Goal: Task Accomplishment & Management: Manage account settings

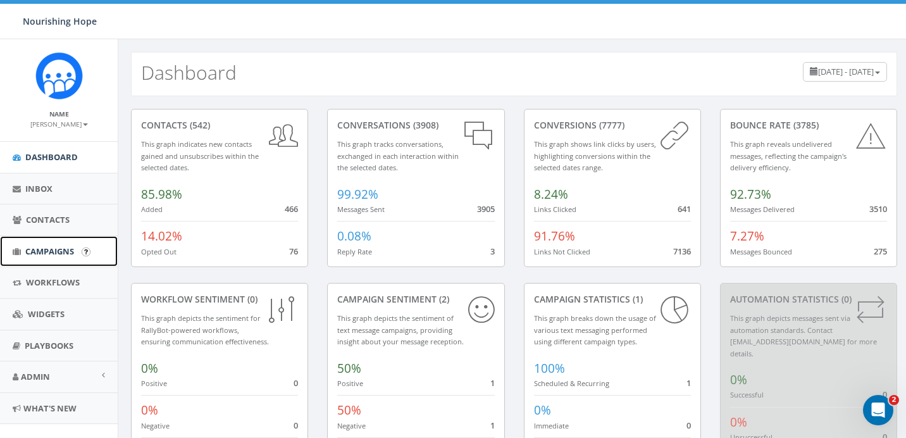
click at [46, 252] on span "Campaigns" at bounding box center [49, 250] width 49 height 11
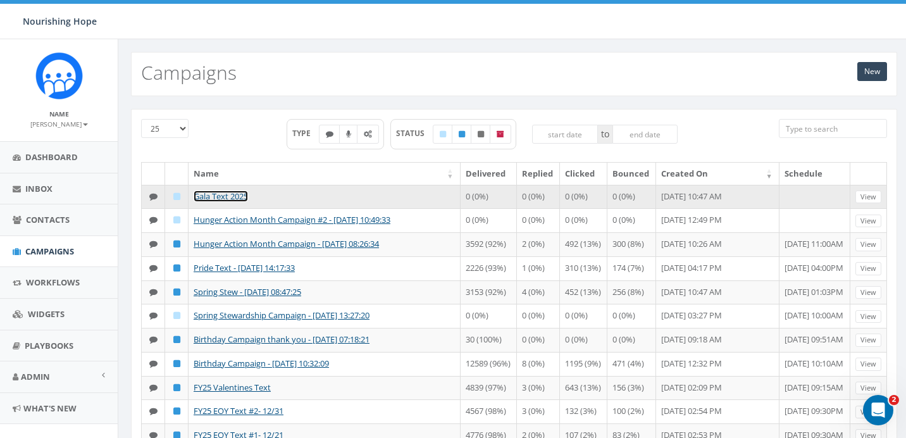
click at [216, 197] on link "Gala Text 2025" at bounding box center [221, 195] width 54 height 11
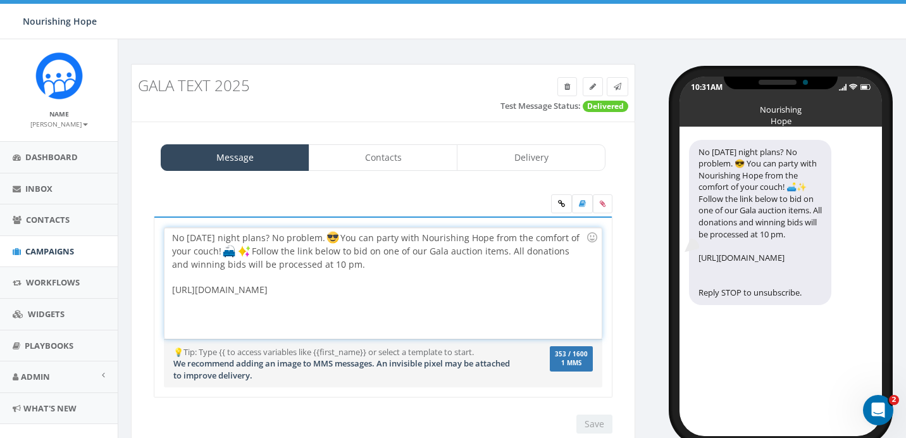
click at [339, 288] on div "No Friday night plans? No problem. You can party with Nourishing Hope from the …" at bounding box center [382, 283] width 436 height 111
drag, startPoint x: 585, startPoint y: 293, endPoint x: 148, endPoint y: 296, distance: 437.0
click at [148, 296] on div "No Friday night plans? No problem. 😎 You can party with Nourishing Hope from th…" at bounding box center [382, 314] width 477 height 197
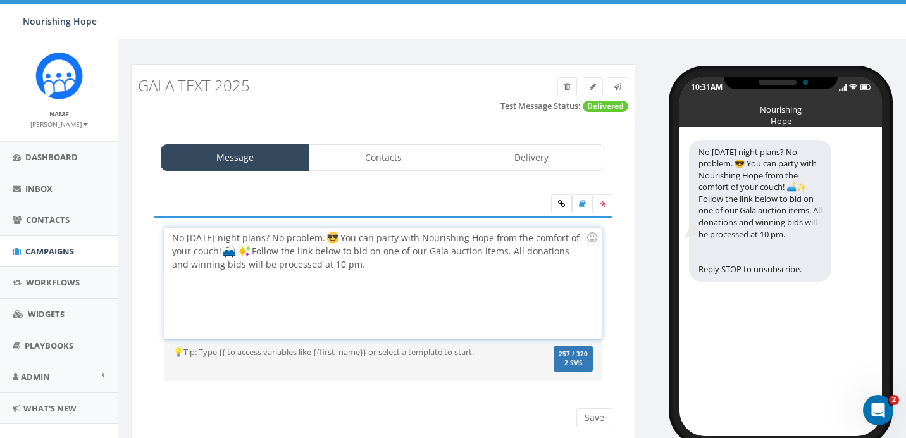
click at [398, 266] on div "No Friday night plans? No problem. You can party with Nourishing Hope from the …" at bounding box center [382, 283] width 436 height 111
click at [567, 204] on link at bounding box center [561, 203] width 21 height 19
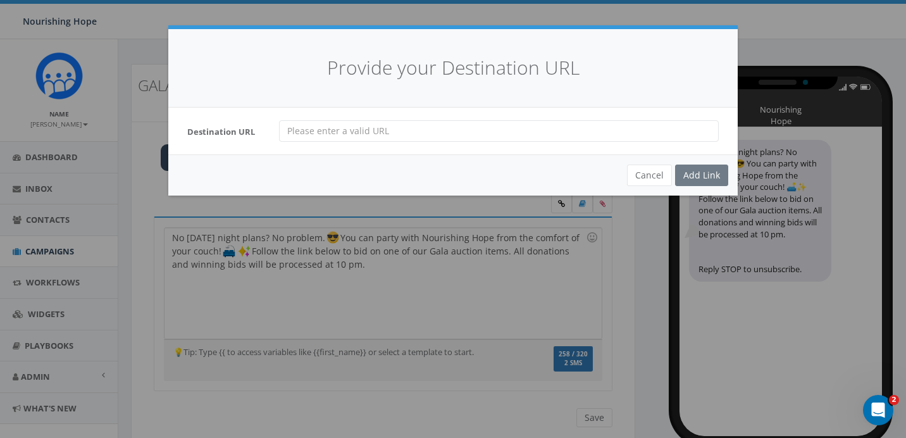
click at [531, 125] on input "url" at bounding box center [499, 131] width 440 height 22
paste input "https://live.classy.org/auction/nourishing-hope-gala-2025/971452c7-9e2a-4499-8a…"
type input "https://live.classy.org/auction/nourishing-hope-gala-2025/971452c7-9e2a-4499-8a…"
click at [706, 172] on div "Add Link" at bounding box center [701, 175] width 53 height 22
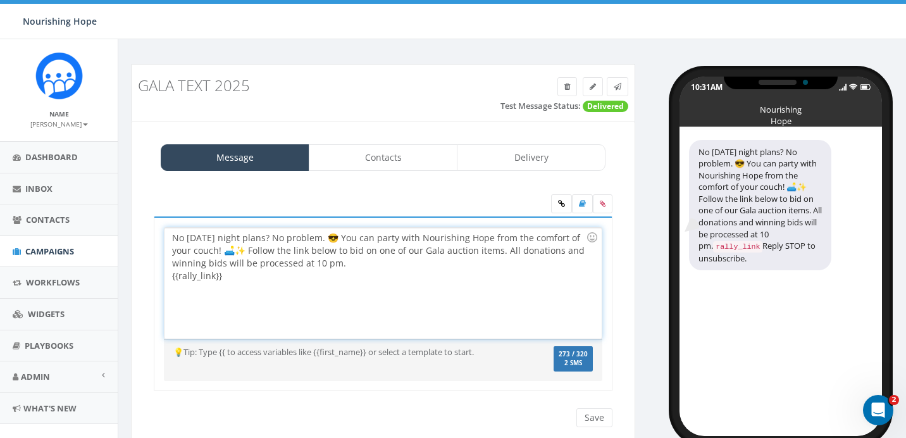
click at [259, 274] on div "No Friday night plans? No problem. 😎 You can party with Nourishing Hope from th…" at bounding box center [382, 283] width 436 height 111
click at [606, 414] on input "Save" at bounding box center [594, 417] width 36 height 19
click at [625, 87] on link at bounding box center [617, 86] width 22 height 19
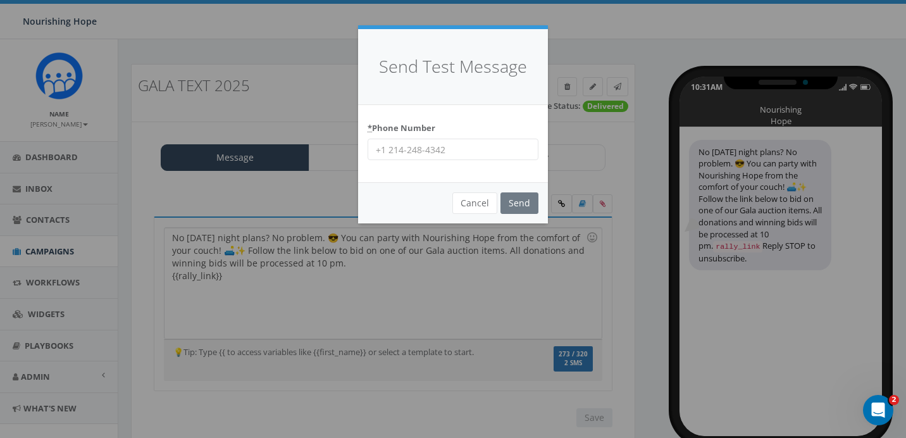
click at [510, 152] on input "* Phone Number" at bounding box center [452, 149] width 171 height 22
type input "678-848-7488"
click at [520, 199] on input "Send" at bounding box center [519, 203] width 38 height 22
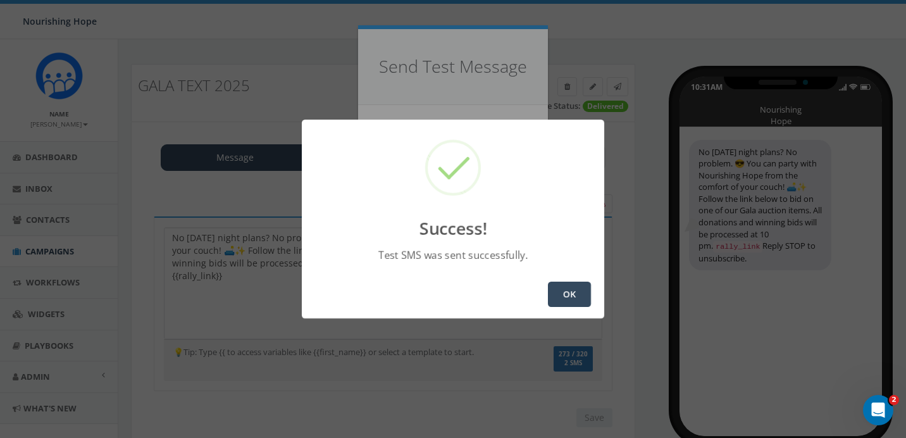
click at [580, 290] on button "OK" at bounding box center [569, 293] width 43 height 25
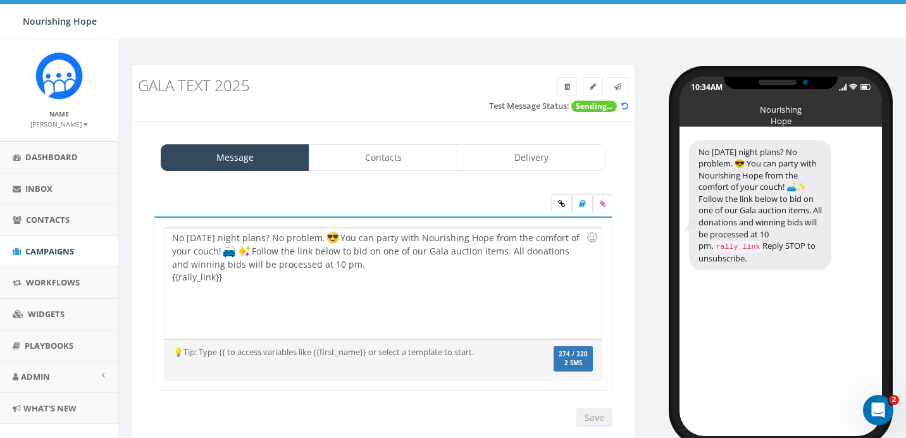
click at [484, 247] on div "No [DATE] night plans? No problem. You can party with Nourishing Hope from the …" at bounding box center [382, 283] width 436 height 111
click at [626, 90] on link at bounding box center [617, 86] width 22 height 19
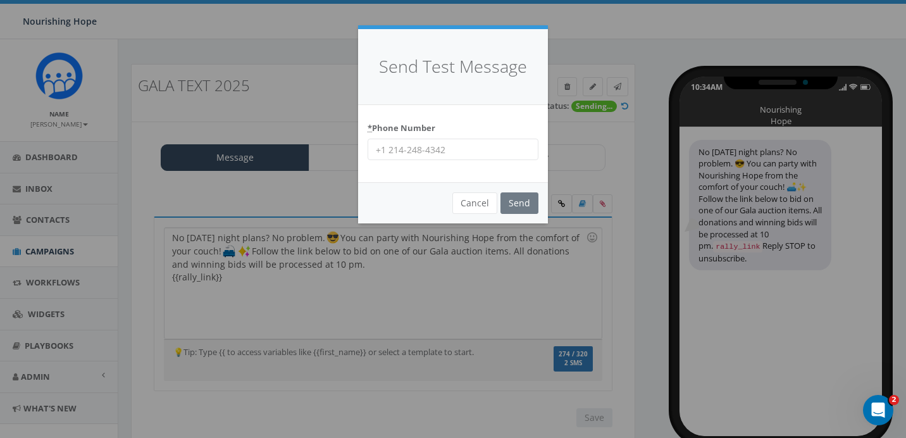
click at [458, 149] on input "* Phone Number" at bounding box center [452, 149] width 171 height 22
type input "[PHONE_NUMBER]"
click at [520, 208] on input "Send" at bounding box center [519, 203] width 38 height 22
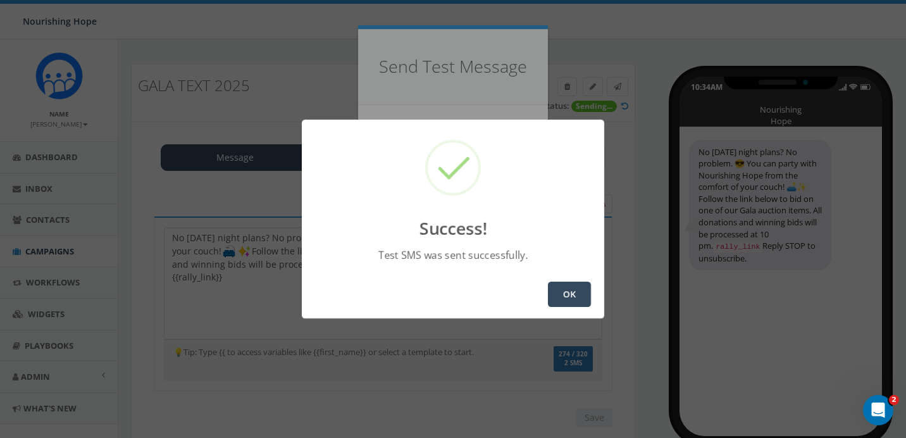
click at [579, 295] on button "OK" at bounding box center [569, 293] width 43 height 25
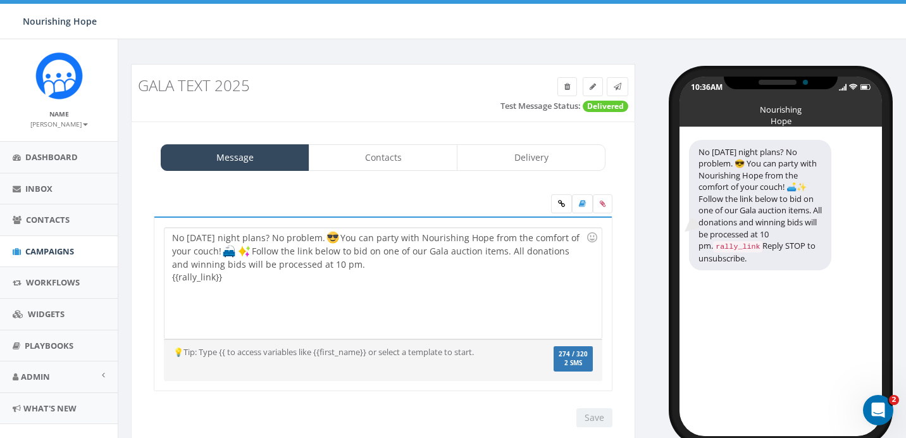
click at [483, 286] on div "No [DATE] night plans? No problem. You can party with Nourishing Hope from the …" at bounding box center [382, 283] width 436 height 111
click at [173, 278] on div "No Friday night plans? No problem. You can party with Nourishing Hope from the …" at bounding box center [382, 283] width 436 height 111
click at [585, 419] on input "Save" at bounding box center [594, 417] width 36 height 19
click at [479, 262] on div "No [DATE] night plans? No problem. 😎 You can party with Nourishing Hope from th…" at bounding box center [382, 283] width 436 height 111
click at [624, 89] on link at bounding box center [617, 86] width 22 height 19
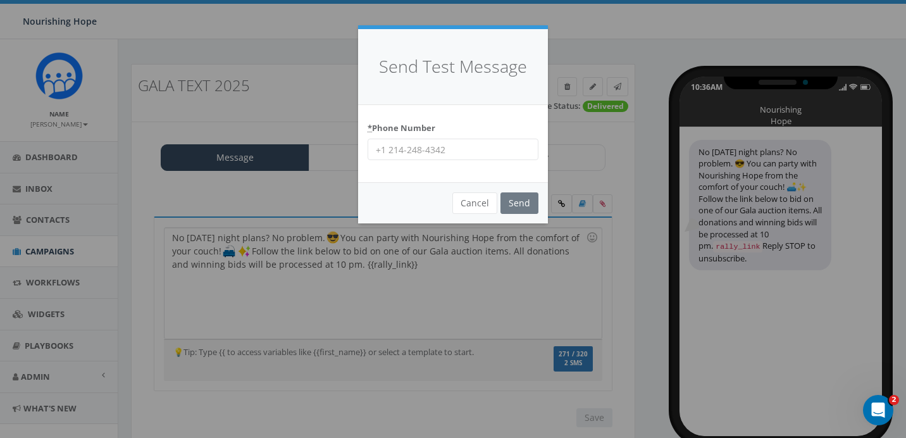
click at [488, 149] on input "* Phone Number" at bounding box center [452, 149] width 171 height 22
type input "678-848-7488"
click at [522, 199] on input "Send" at bounding box center [519, 203] width 38 height 22
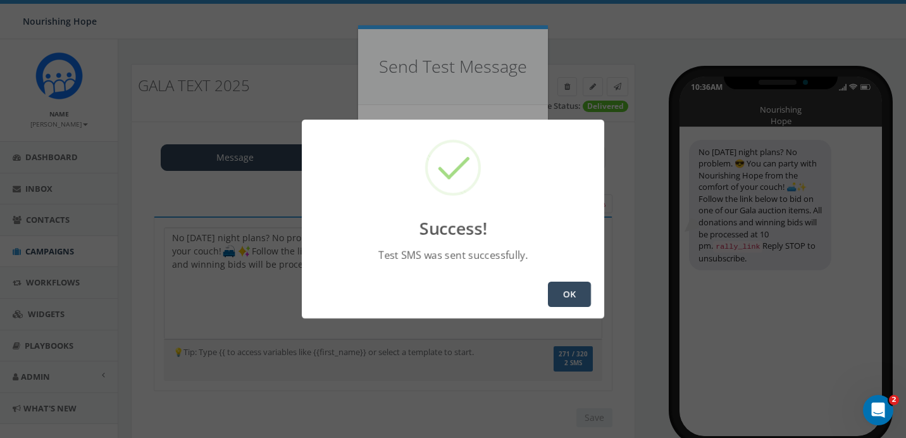
click at [562, 302] on button "OK" at bounding box center [569, 293] width 43 height 25
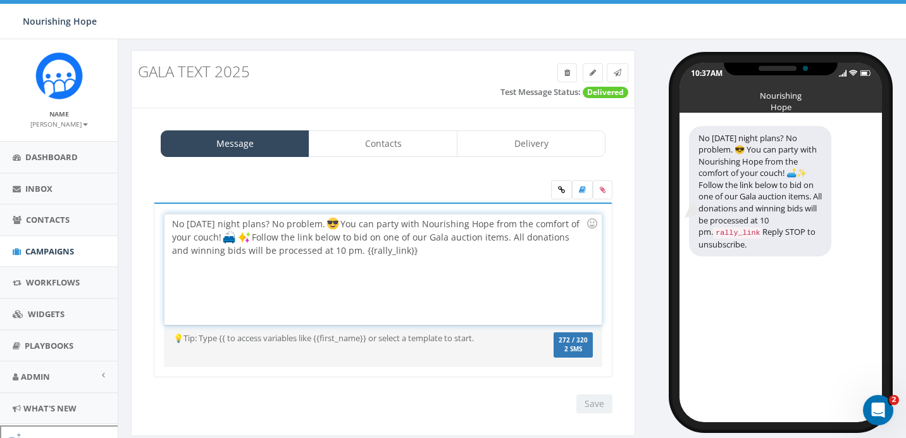
click at [432, 254] on div "No [DATE] night plans? No problem. You can party with Nourishing Hope from the …" at bounding box center [382, 269] width 436 height 111
drag, startPoint x: 309, startPoint y: 252, endPoint x: 525, endPoint y: 232, distance: 217.2
click at [525, 232] on div "No [DATE] night plans? No problem. You can party with Nourishing Hope from the …" at bounding box center [382, 269] width 436 height 111
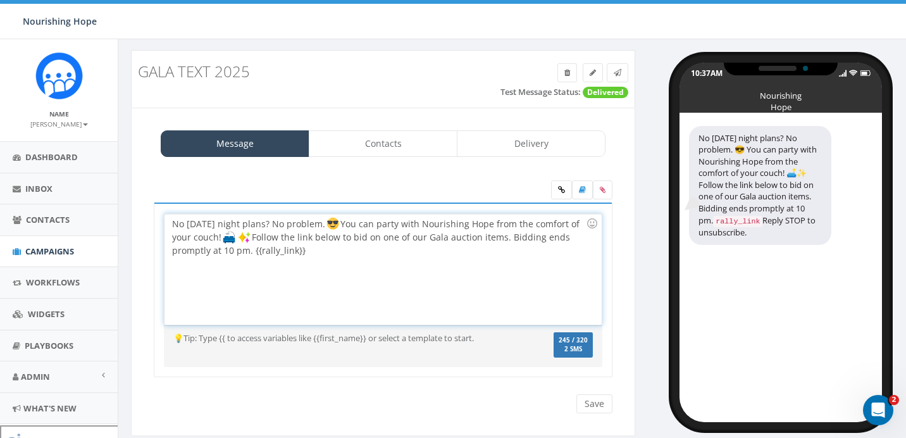
click at [250, 255] on div "No Friday night plans? No problem. You can party with Nourishing Hope from the …" at bounding box center [382, 269] width 436 height 111
click at [236, 252] on div "No Friday night plans? No problem. You can party with Nourishing Hope from the …" at bounding box center [382, 269] width 436 height 111
click at [440, 265] on div "No Friday night plans? No problem. You can party with Nourishing Hope from the …" at bounding box center [382, 269] width 436 height 111
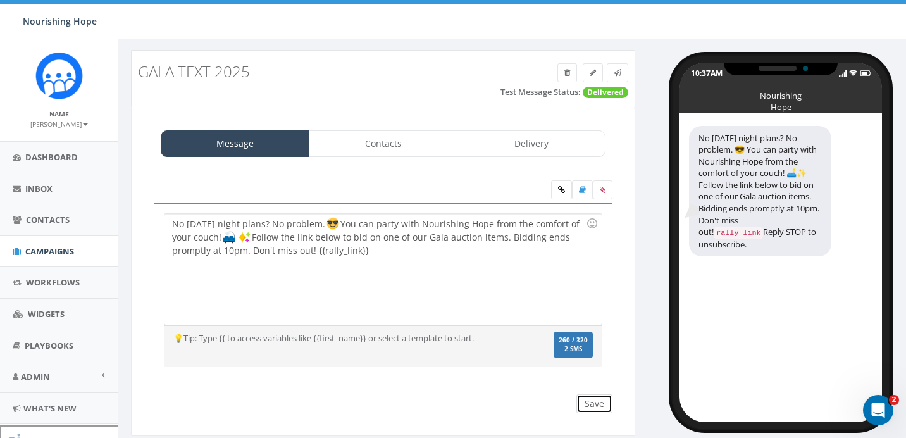
click at [601, 403] on input "Save" at bounding box center [594, 403] width 36 height 19
click at [615, 77] on span at bounding box center [617, 72] width 8 height 11
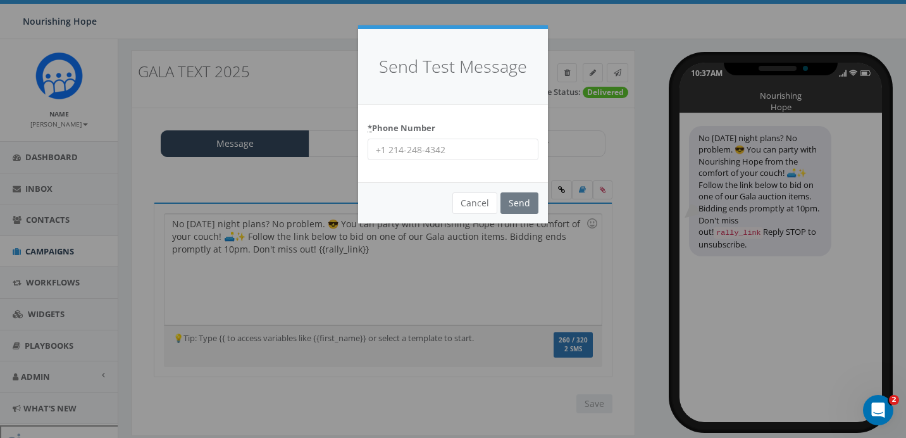
click at [507, 154] on input "* Phone Number" at bounding box center [452, 149] width 171 height 22
type input "678-848-7488"
click at [529, 207] on input "Send" at bounding box center [519, 203] width 38 height 22
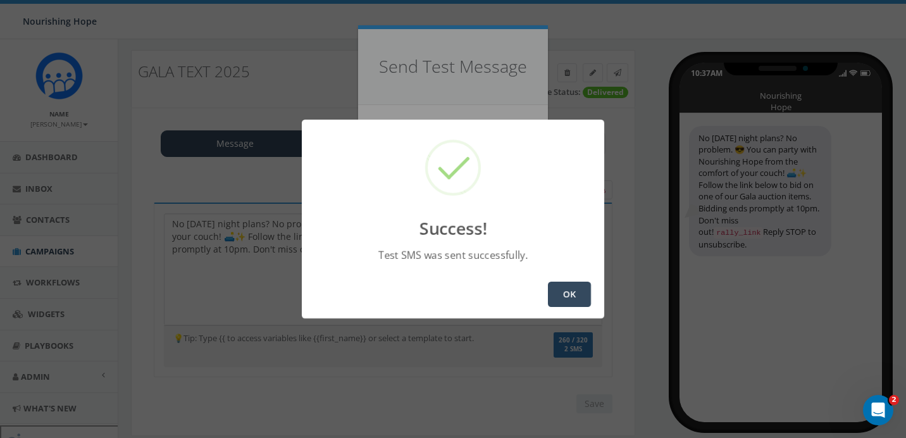
click at [570, 286] on button "OK" at bounding box center [569, 293] width 43 height 25
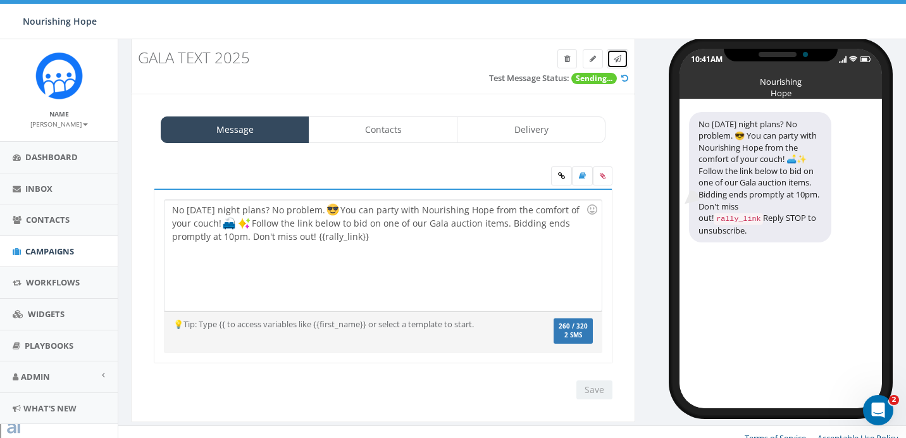
click at [620, 63] on link at bounding box center [617, 58] width 22 height 19
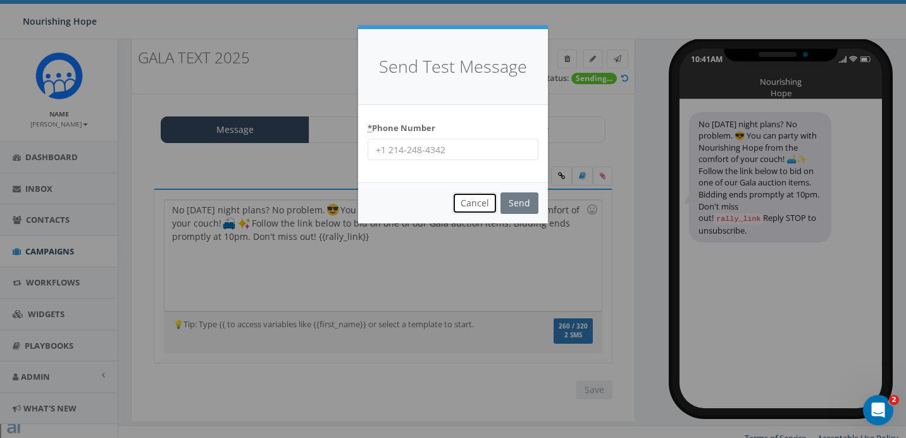
click at [470, 201] on button "Cancel" at bounding box center [474, 203] width 45 height 22
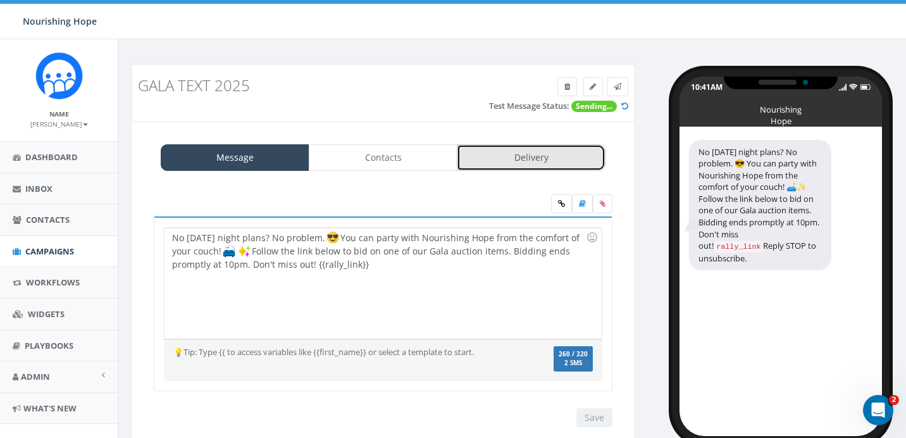
click at [519, 168] on link "Delivery" at bounding box center [531, 157] width 149 height 27
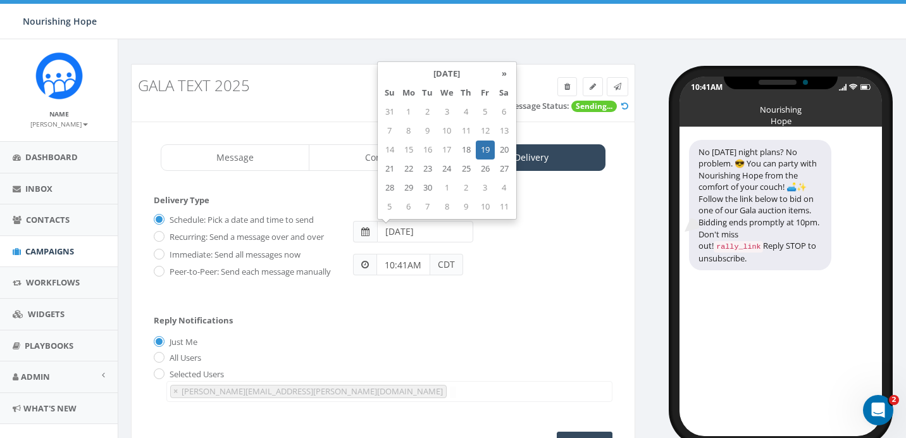
click at [409, 236] on input "2025-09-19" at bounding box center [425, 232] width 96 height 22
click at [486, 150] on td "19" at bounding box center [485, 149] width 19 height 19
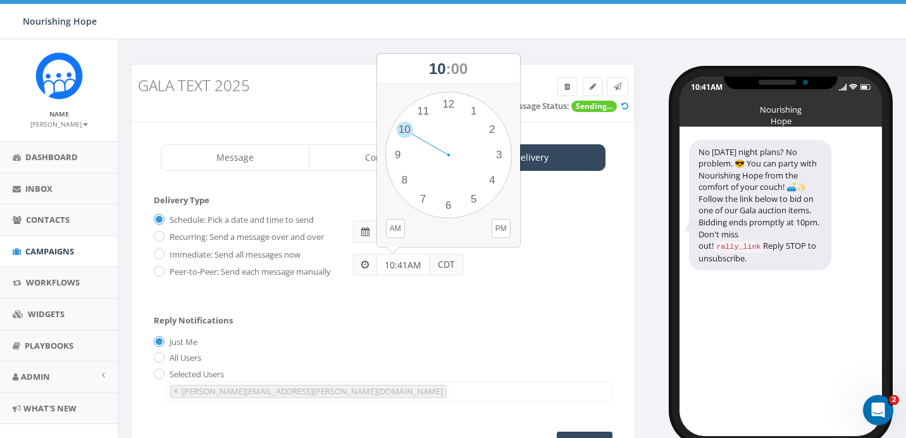
click at [415, 266] on input "10:41AM" at bounding box center [403, 265] width 54 height 22
click at [499, 152] on div "1 2 3 4 5 6 7 8 9 10 11 12 00 05 10 15 20 25 30 35 40 45 50 55" at bounding box center [448, 155] width 126 height 126
click at [504, 227] on button "PM" at bounding box center [500, 228] width 19 height 19
click at [414, 303] on form "Delivery Type Schedule: Pick a date and time to send Recurring: Send a message …" at bounding box center [383, 248] width 458 height 109
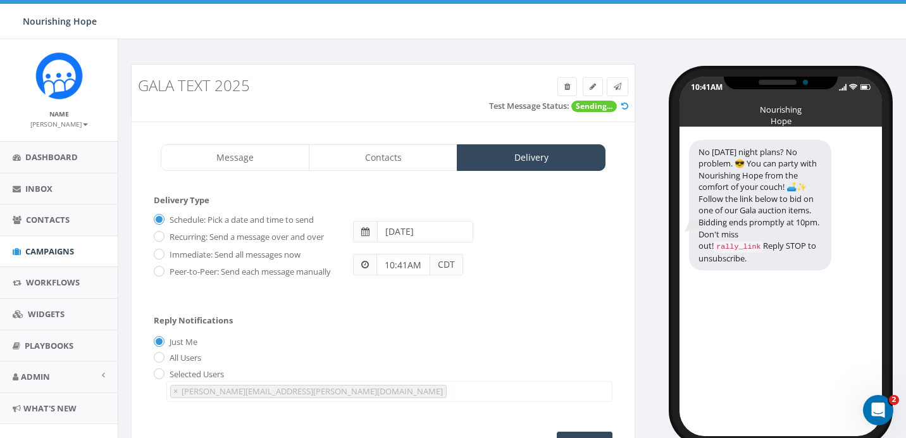
click at [402, 266] on input "10:41AM" at bounding box center [403, 265] width 54 height 22
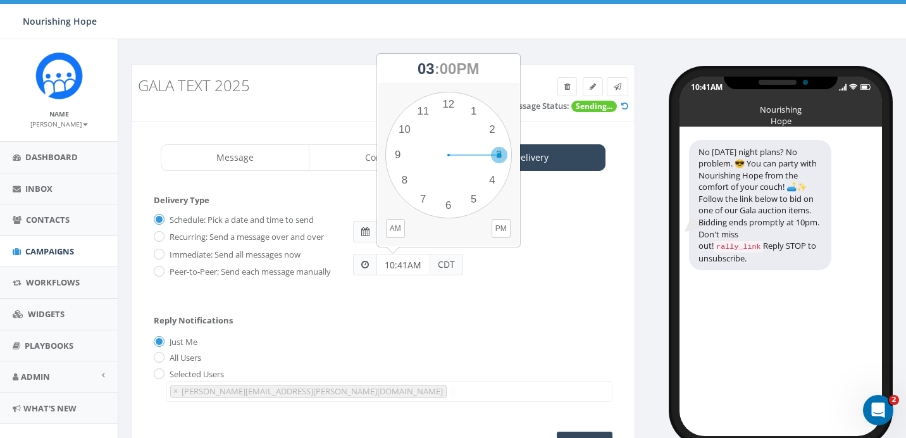
click at [500, 158] on div "1 2 3 4 5 6 7 8 9 10 11 12 00 05 10 15 20 25 30 35 40 45 50 55" at bounding box center [448, 155] width 126 height 126
click at [446, 105] on div "1 2 3 4 5 6 7 8 9 10 11 12 00 05 10 15 20 25 30 35 40 45 50 55" at bounding box center [448, 155] width 126 height 126
type input "03:00PM"
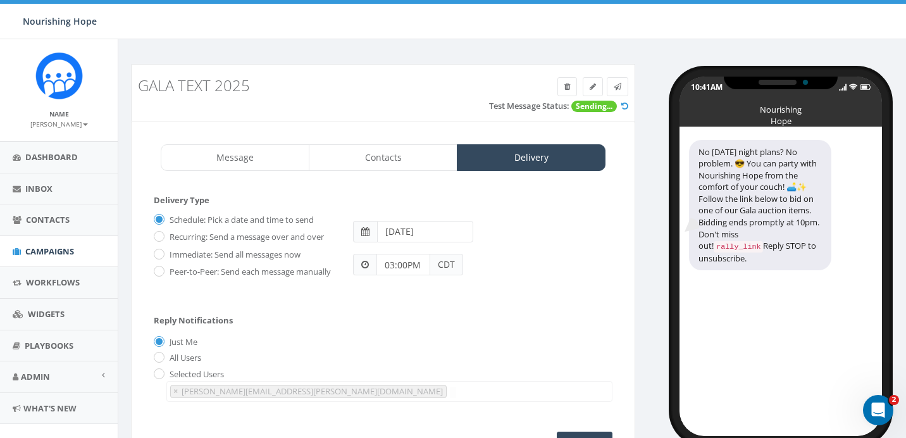
click at [450, 329] on div "Reply Notifications Just Me All Users Selected Users betsy.ross@nourishinghopec…" at bounding box center [383, 354] width 458 height 105
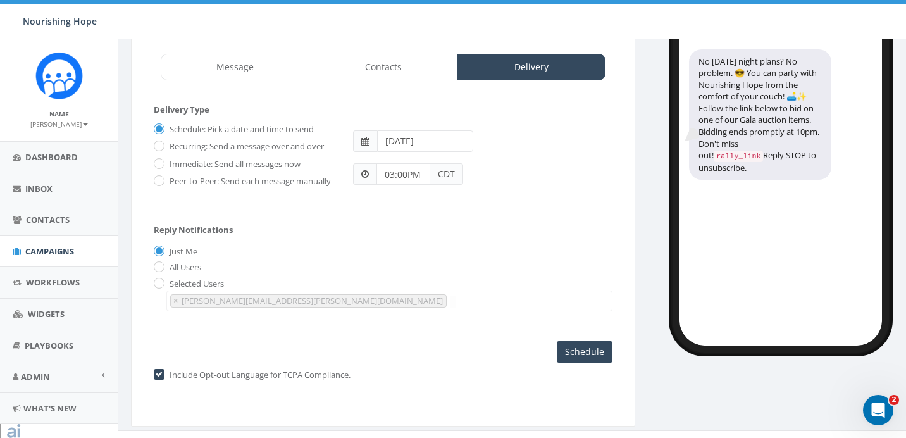
scroll to position [99, 0]
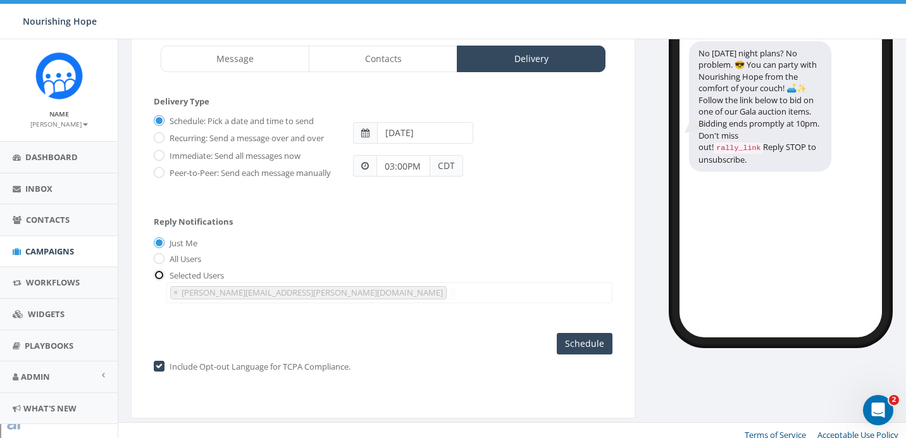
click at [160, 280] on input "radio" at bounding box center [158, 275] width 8 height 8
radio input "true"
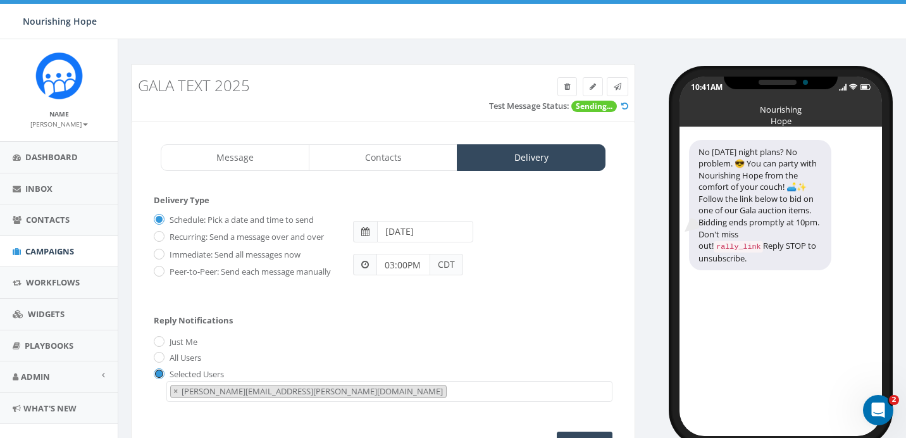
scroll to position [118, 0]
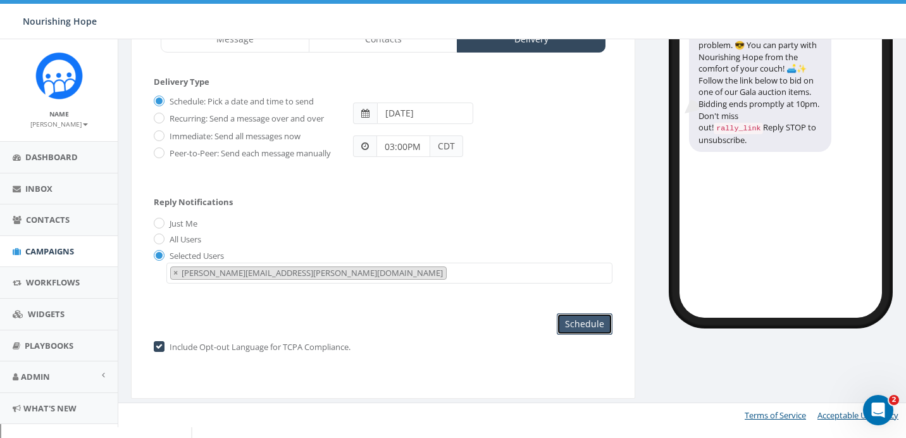
click at [589, 335] on input "Schedule" at bounding box center [585, 324] width 56 height 22
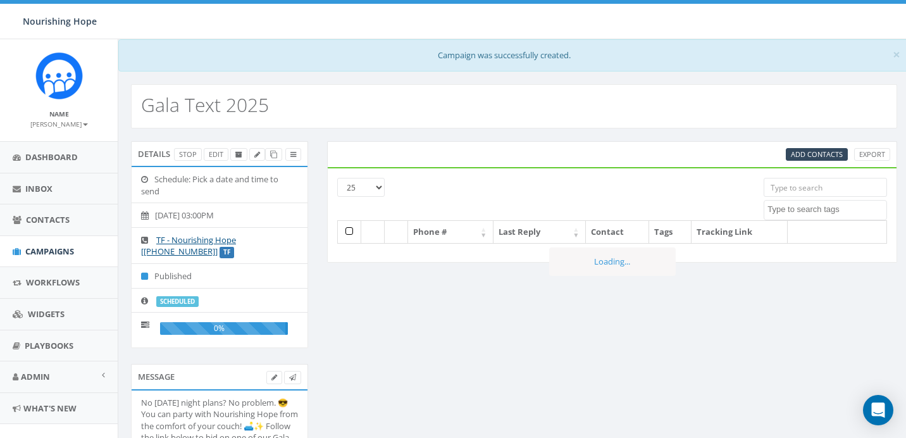
select select
